Goal: Information Seeking & Learning: Check status

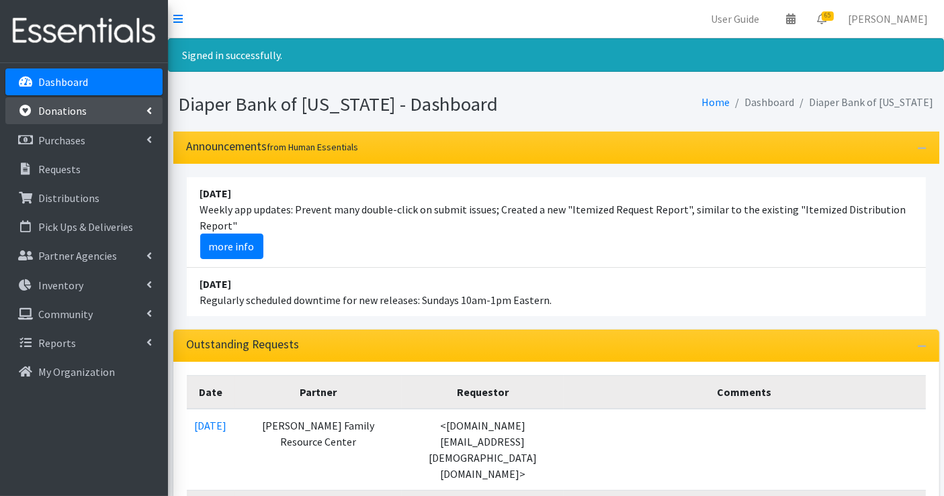
click at [74, 116] on p "Donations" at bounding box center [62, 110] width 48 height 13
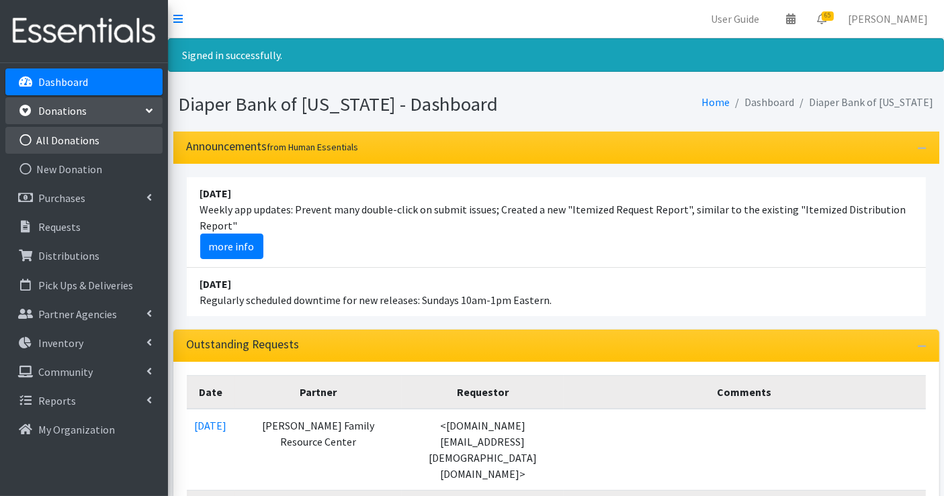
click at [78, 140] on link "All Donations" at bounding box center [83, 140] width 157 height 27
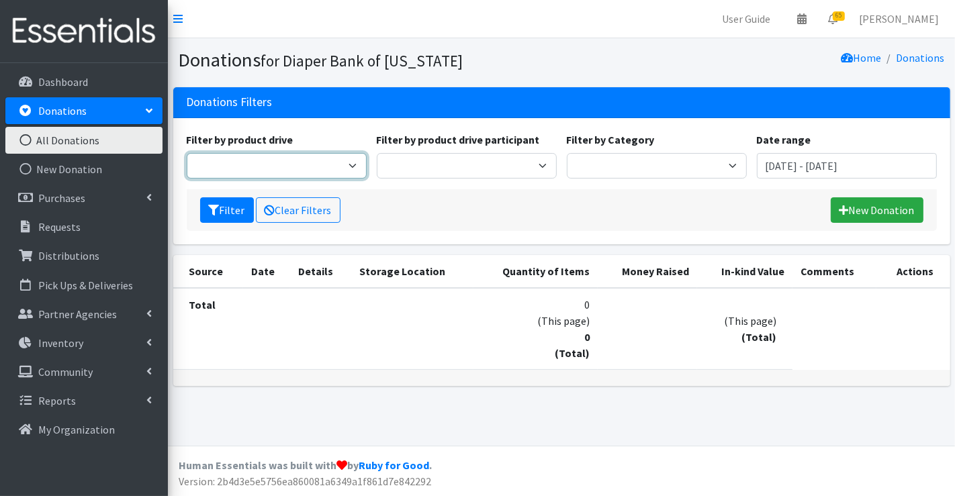
click at [356, 165] on select "American Legion Auxiliary - Feb 25 American Legion Auxiliary - Nov 24 Anonymous…" at bounding box center [277, 166] width 180 height 26
click at [496, 181] on div "Filter by product drive American Legion Auxiliary - Feb 25 American Legion Auxi…" at bounding box center [561, 161] width 760 height 58
click at [796, 167] on input "June 27, 2025 - September 27, 2025" at bounding box center [847, 166] width 180 height 26
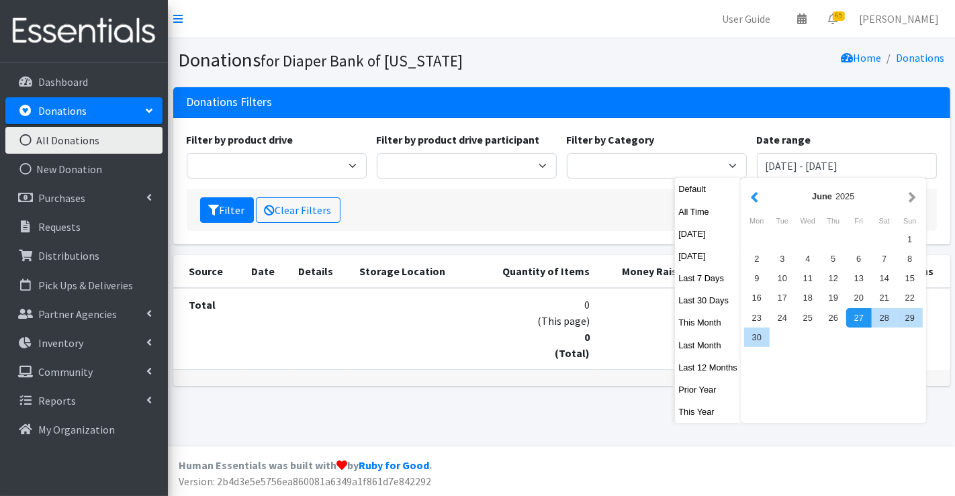
click at [758, 199] on button "button" at bounding box center [755, 196] width 14 height 17
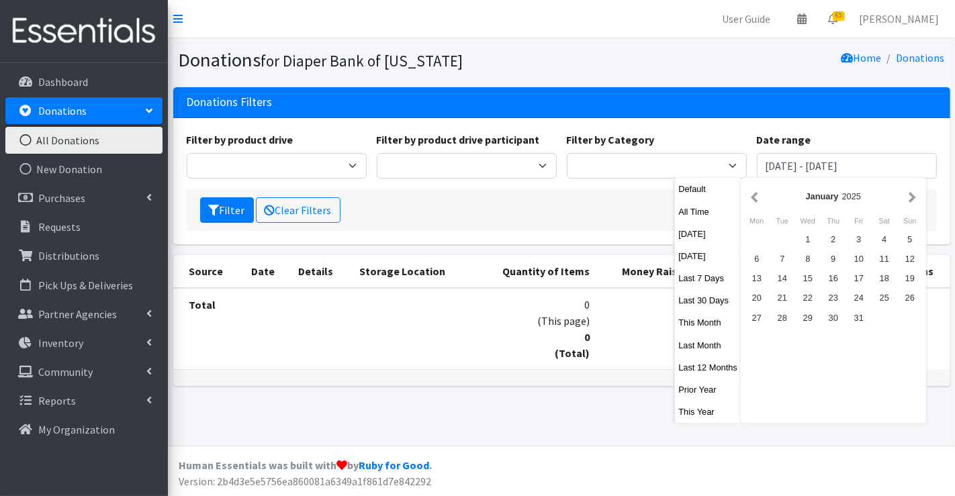
click at [758, 199] on button "button" at bounding box center [755, 196] width 14 height 17
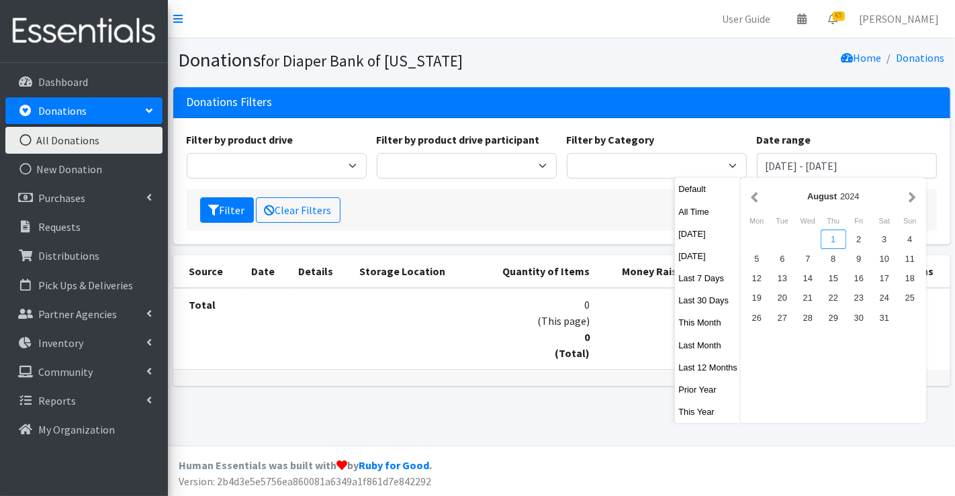
click at [842, 233] on div "1" at bounding box center [834, 239] width 26 height 19
click at [910, 198] on button "button" at bounding box center [913, 196] width 14 height 17
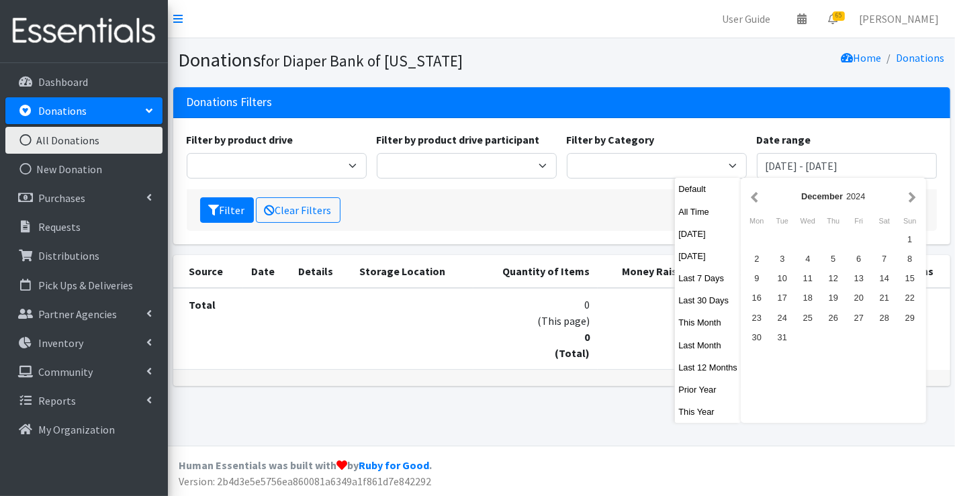
click at [910, 198] on button "button" at bounding box center [913, 196] width 14 height 17
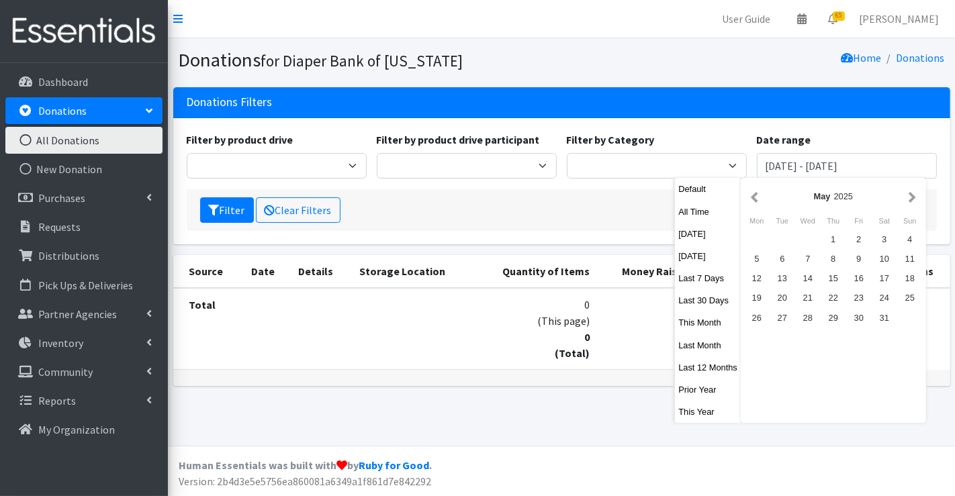
click at [910, 198] on button "button" at bounding box center [913, 196] width 14 height 17
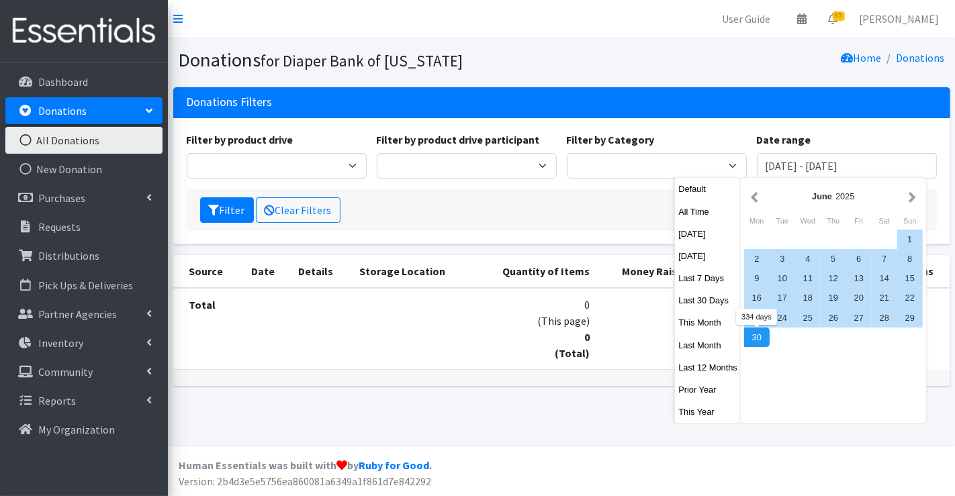
click at [756, 339] on div "30" at bounding box center [757, 337] width 26 height 19
type input "August 1, 2024 - June 30, 2025"
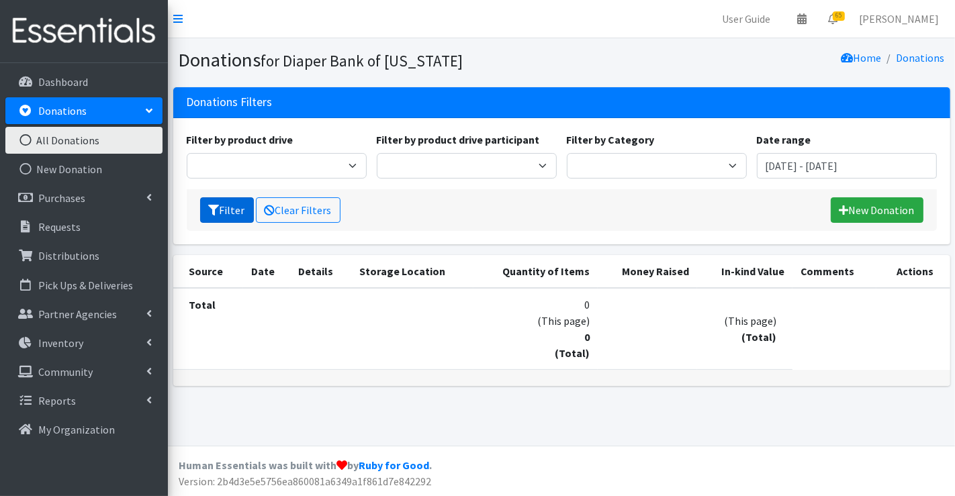
click at [226, 208] on button "Filter" at bounding box center [227, 210] width 54 height 26
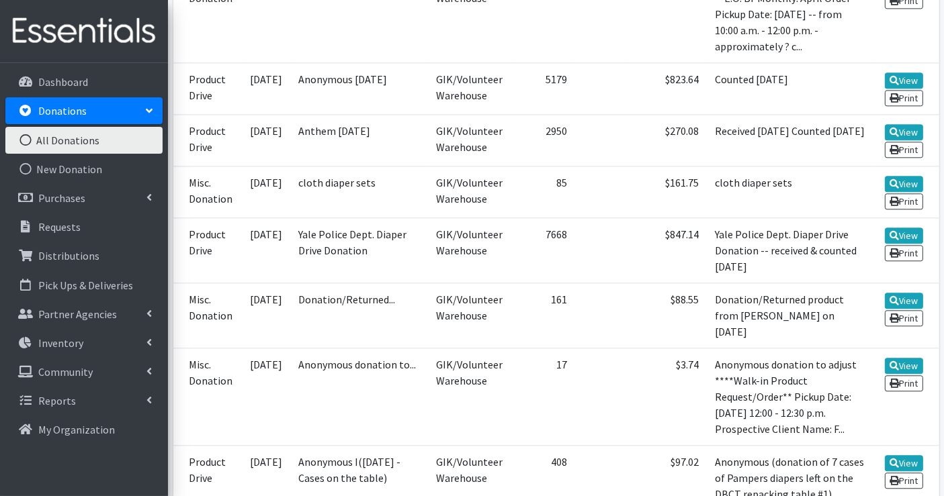
scroll to position [3517, 0]
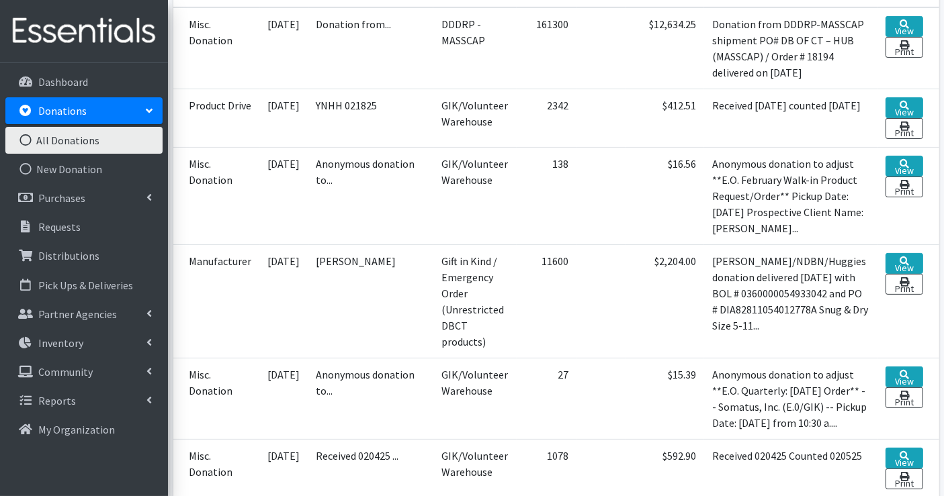
scroll to position [357, 0]
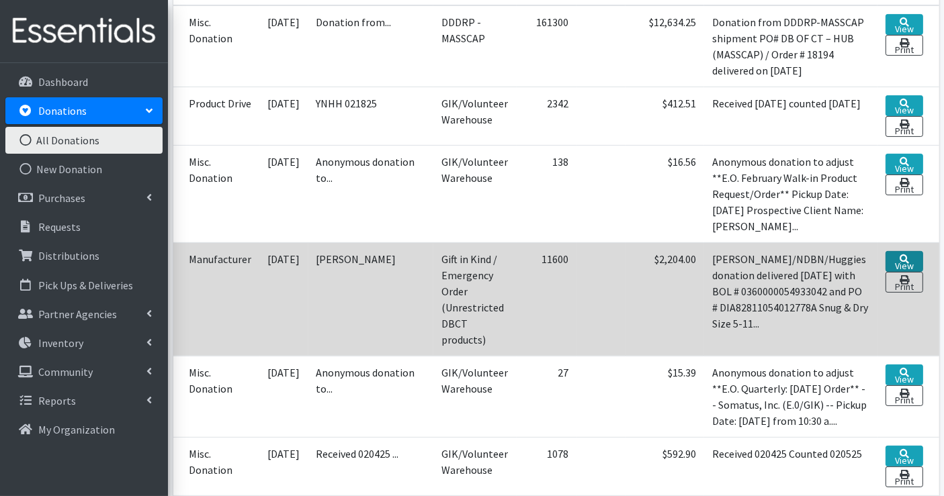
click at [900, 260] on link "View" at bounding box center [903, 261] width 37 height 21
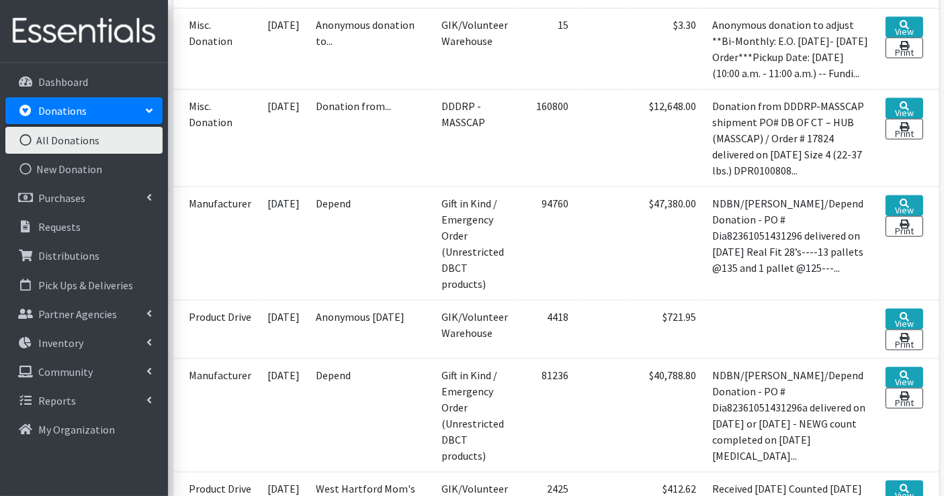
scroll to position [1670, 0]
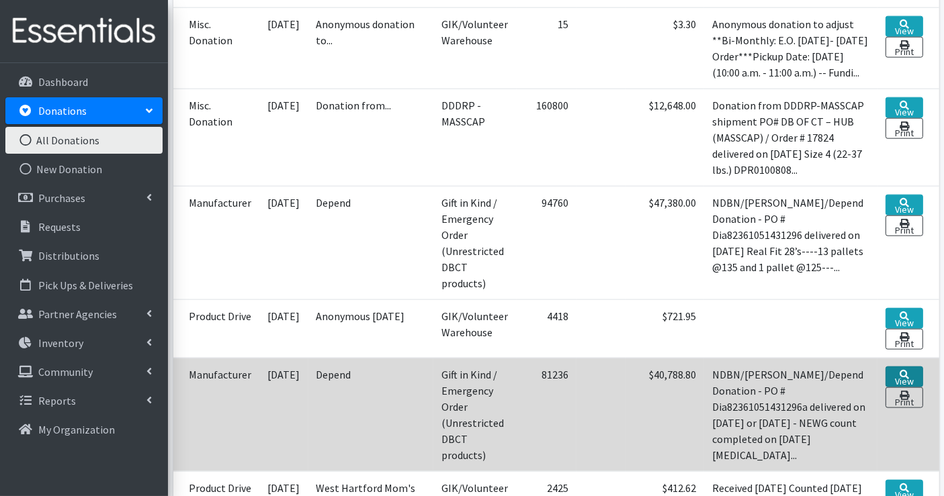
click at [914, 367] on link "View" at bounding box center [903, 377] width 37 height 21
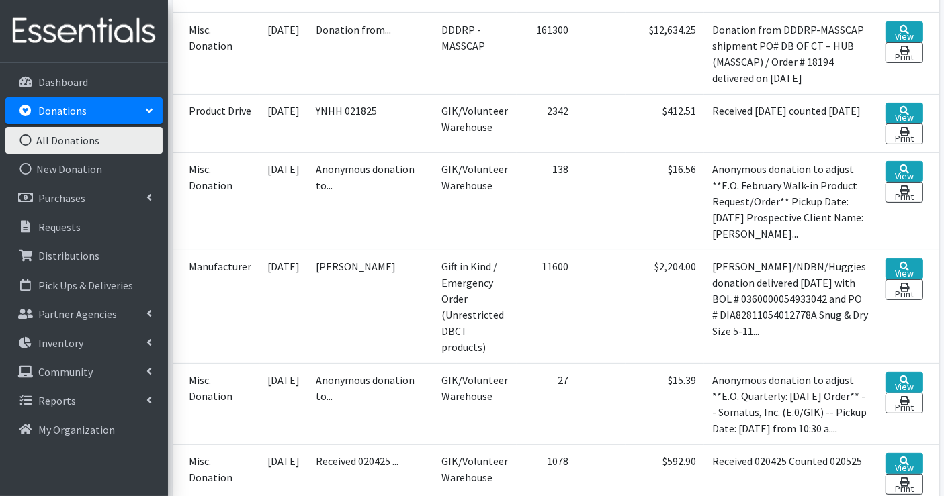
scroll to position [0, 0]
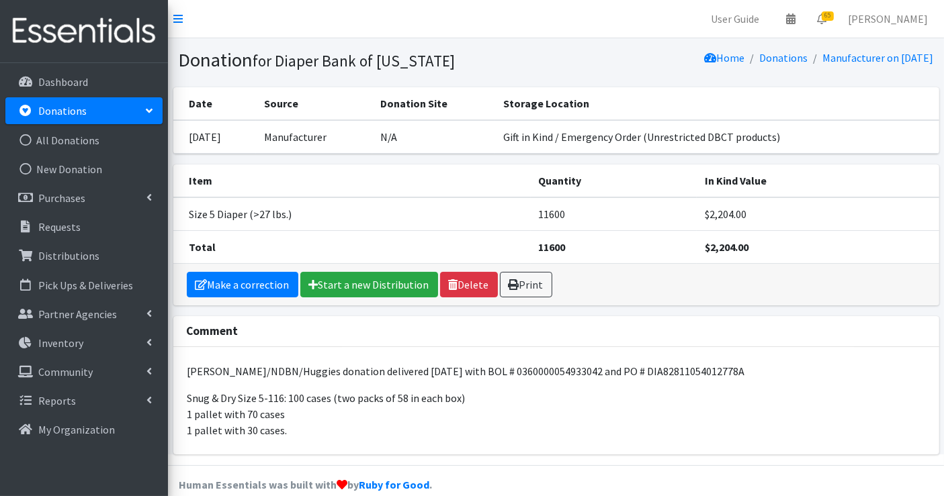
scroll to position [17, 0]
